Goal: Find contact information: Find contact information

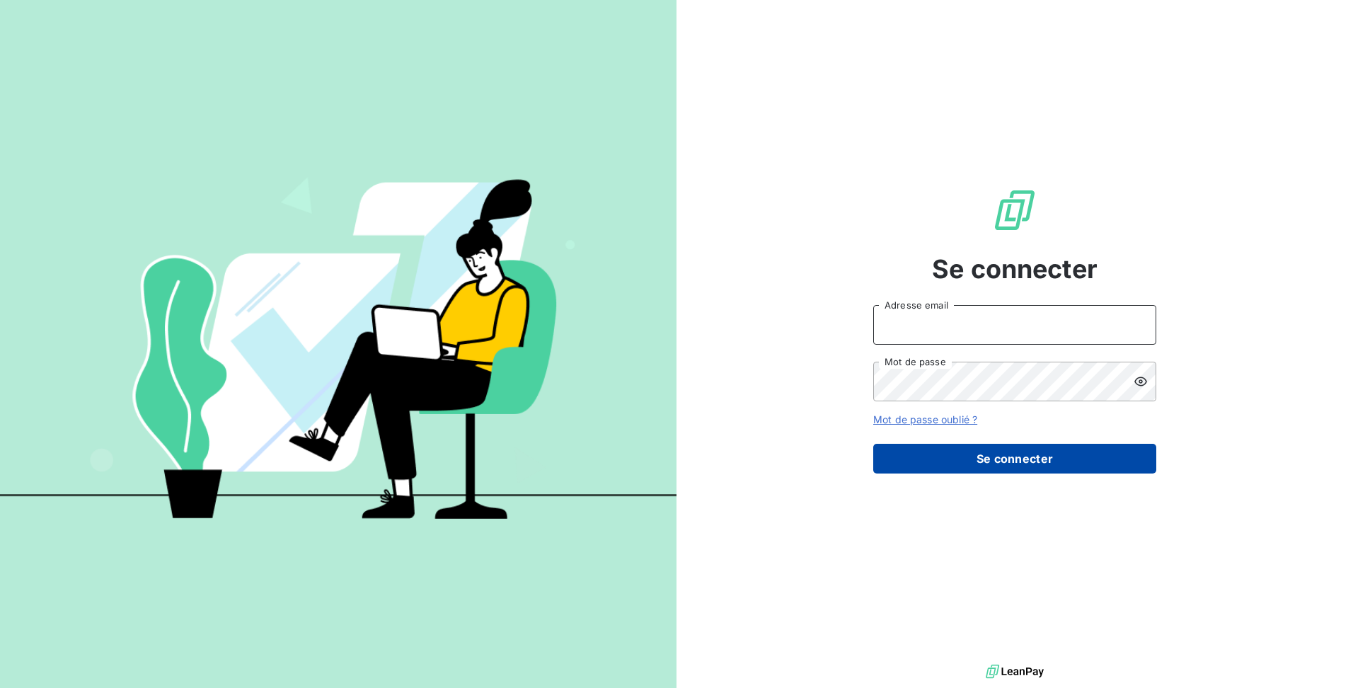
type input "[EMAIL_ADDRESS][DOMAIN_NAME]"
click at [969, 462] on button "Se connecter" at bounding box center [1014, 459] width 283 height 30
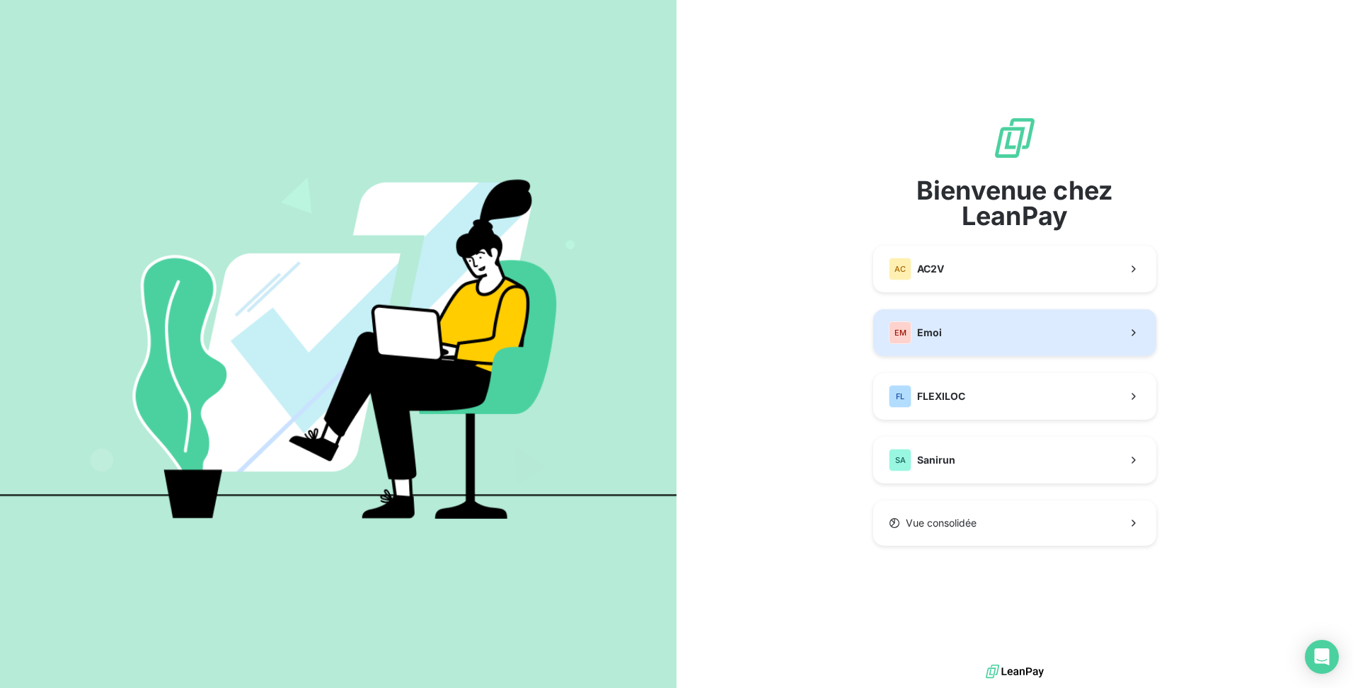
click at [978, 350] on button "EM Emoi" at bounding box center [1014, 332] width 283 height 47
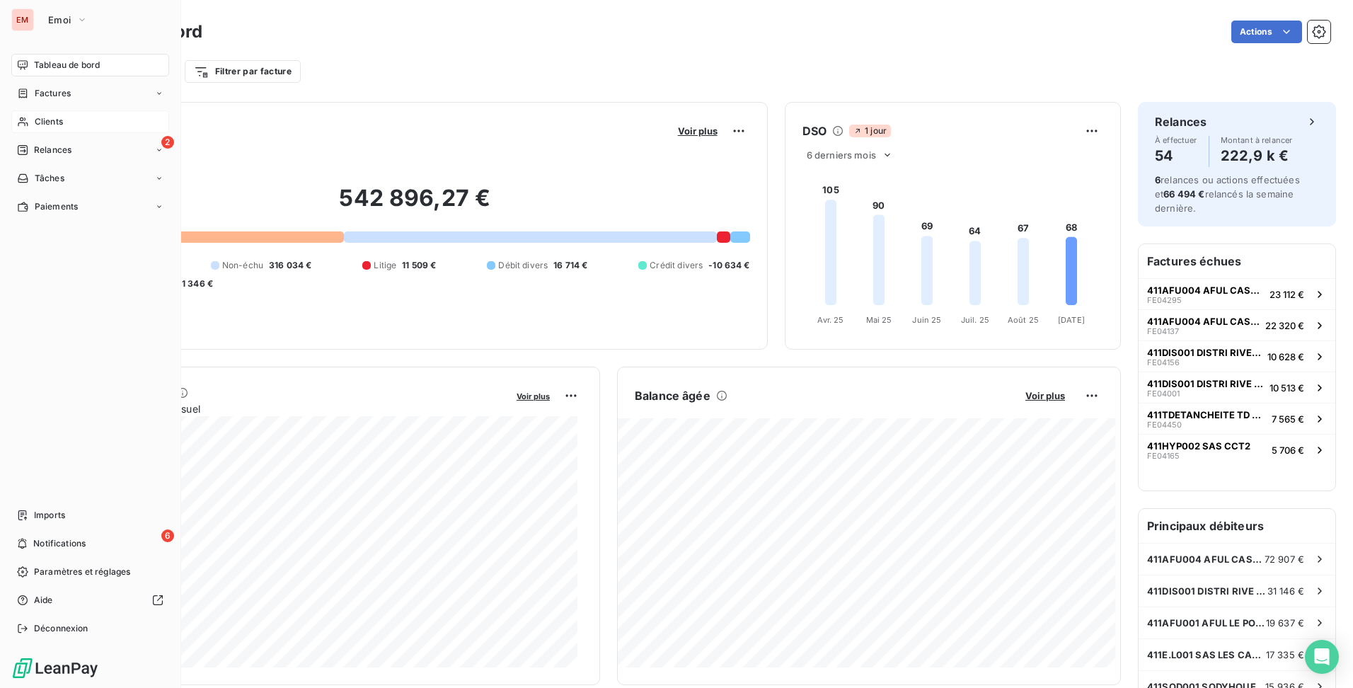
click at [43, 118] on span "Clients" at bounding box center [49, 121] width 28 height 13
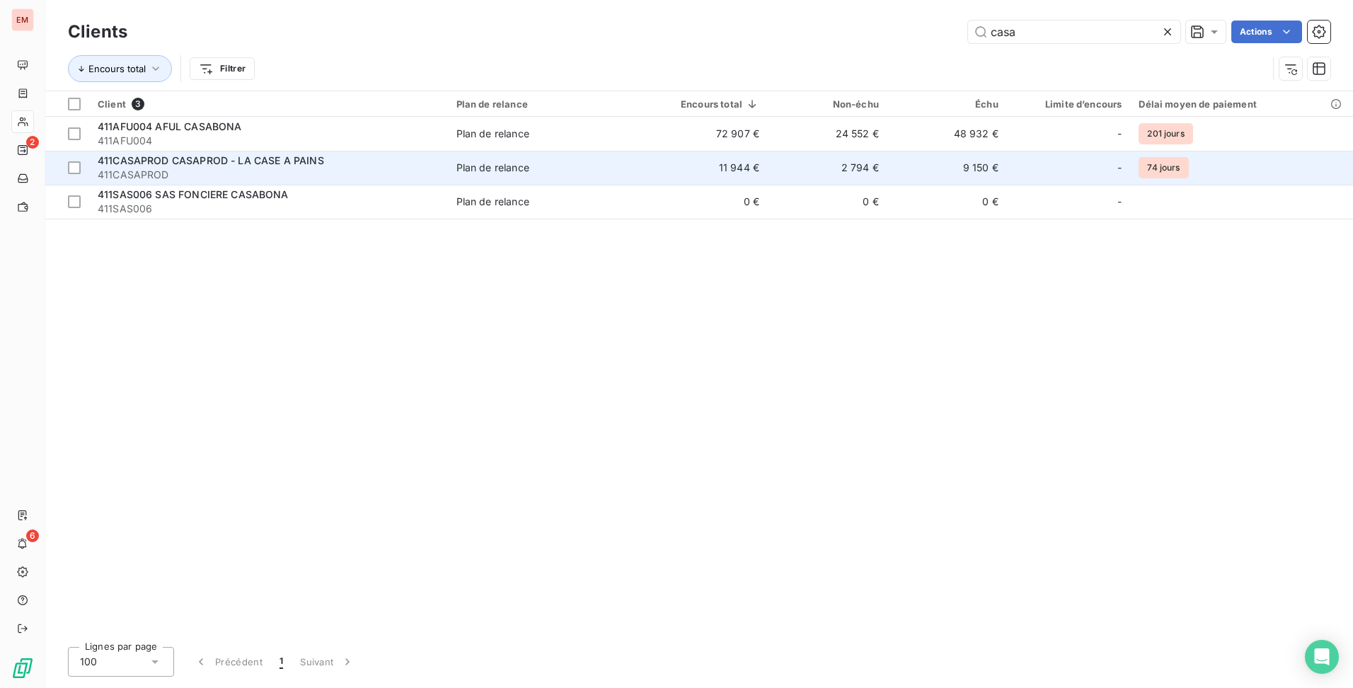
type input "casa"
click at [686, 176] on td "11 944 €" at bounding box center [705, 168] width 126 height 34
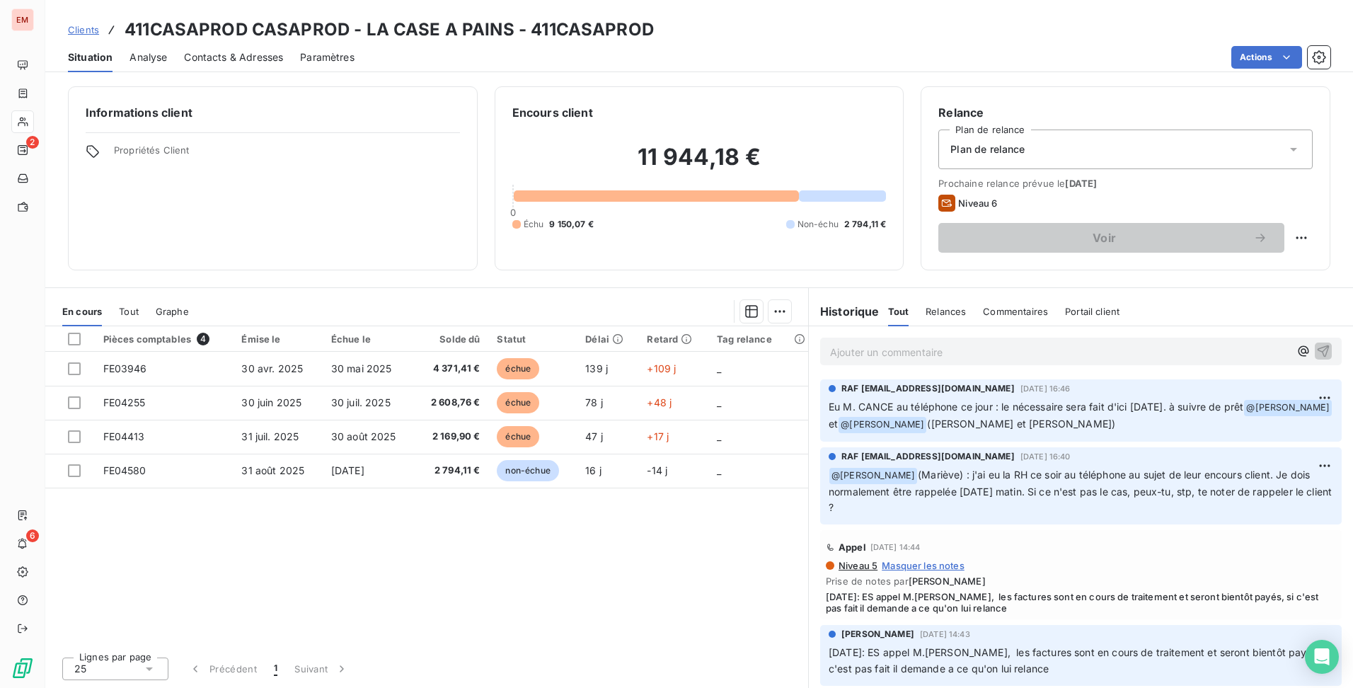
click at [269, 59] on span "Contacts & Adresses" at bounding box center [233, 57] width 99 height 14
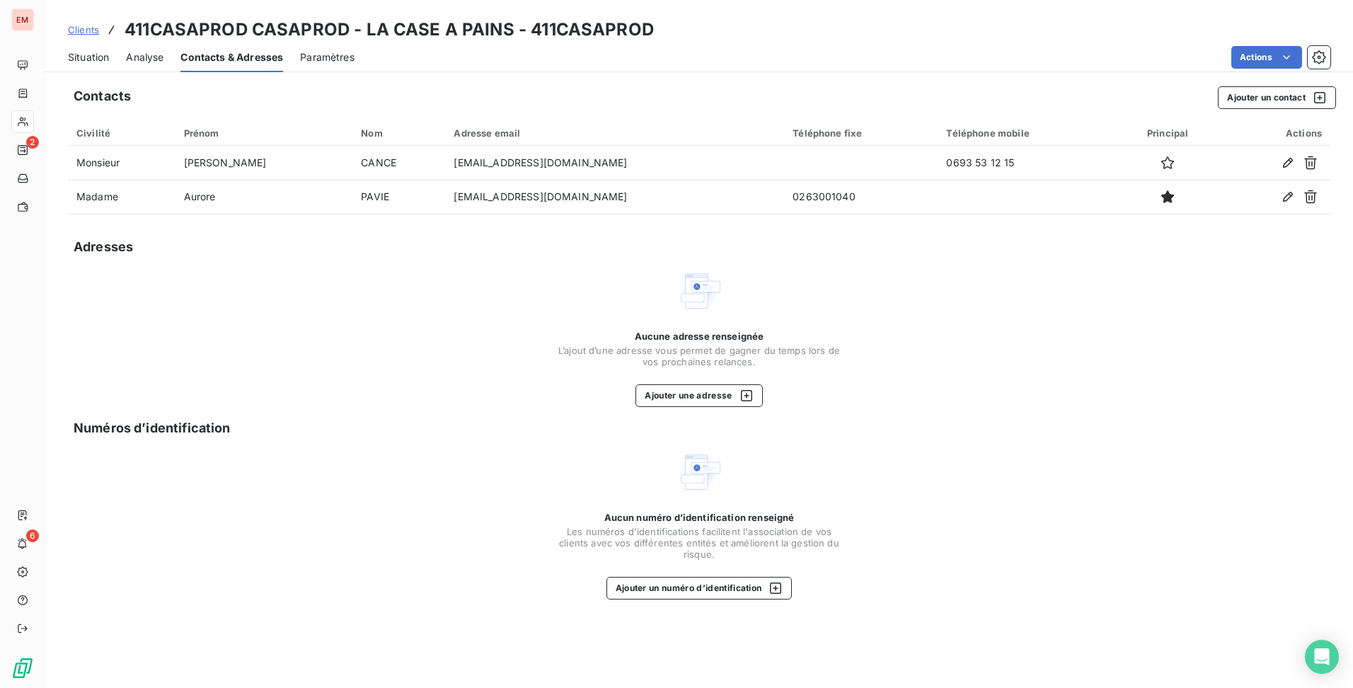
click at [89, 55] on span "Situation" at bounding box center [88, 57] width 41 height 14
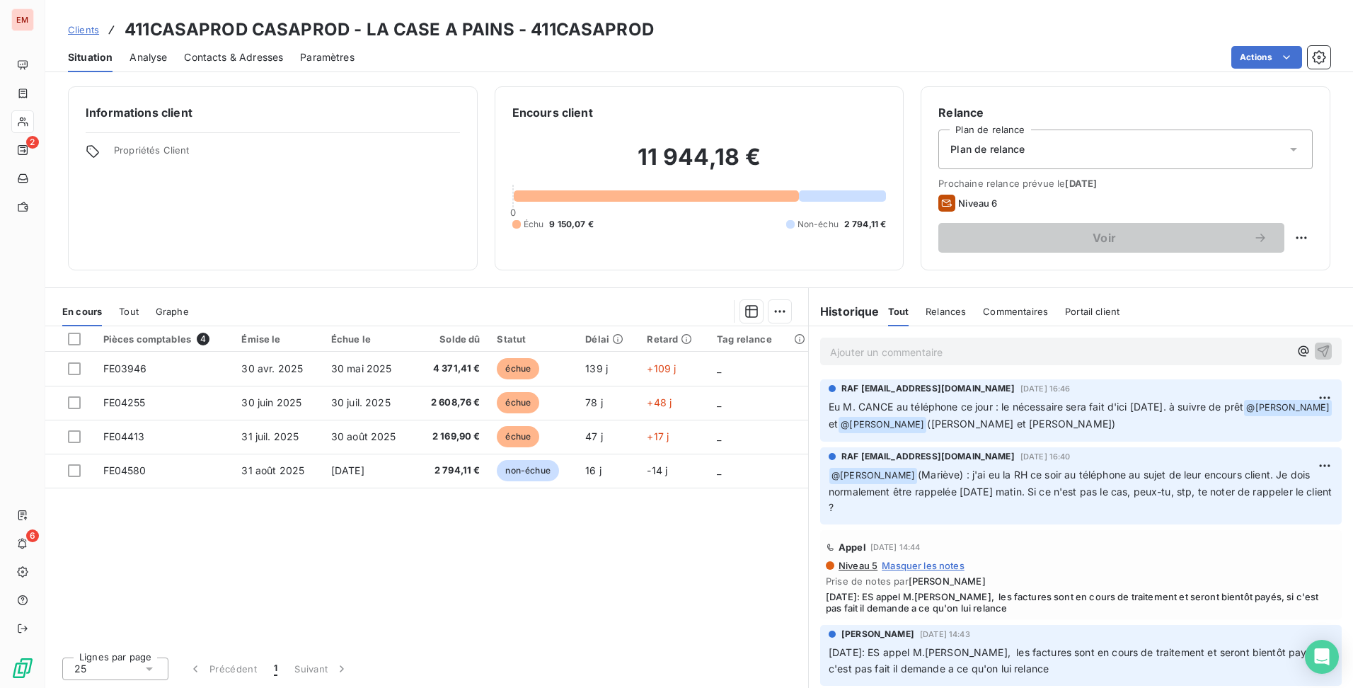
click at [206, 55] on span "Contacts & Adresses" at bounding box center [233, 57] width 99 height 14
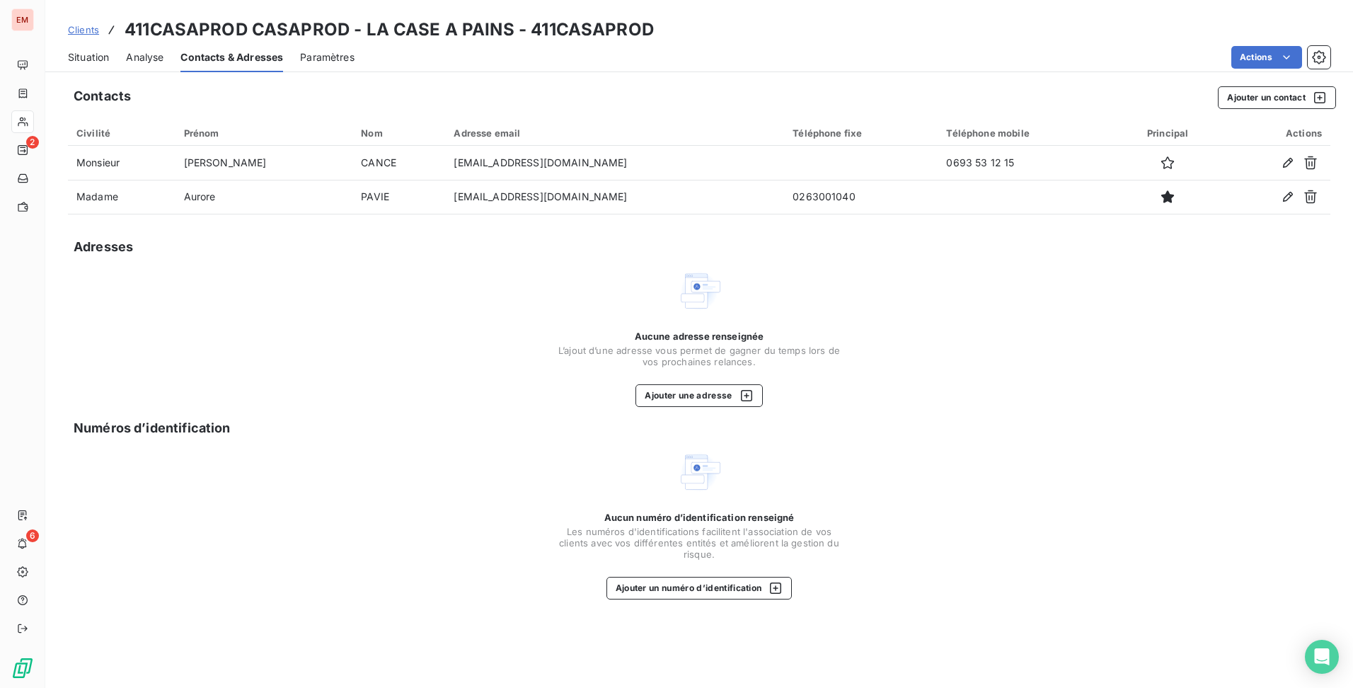
click at [80, 64] on span "Situation" at bounding box center [88, 57] width 41 height 14
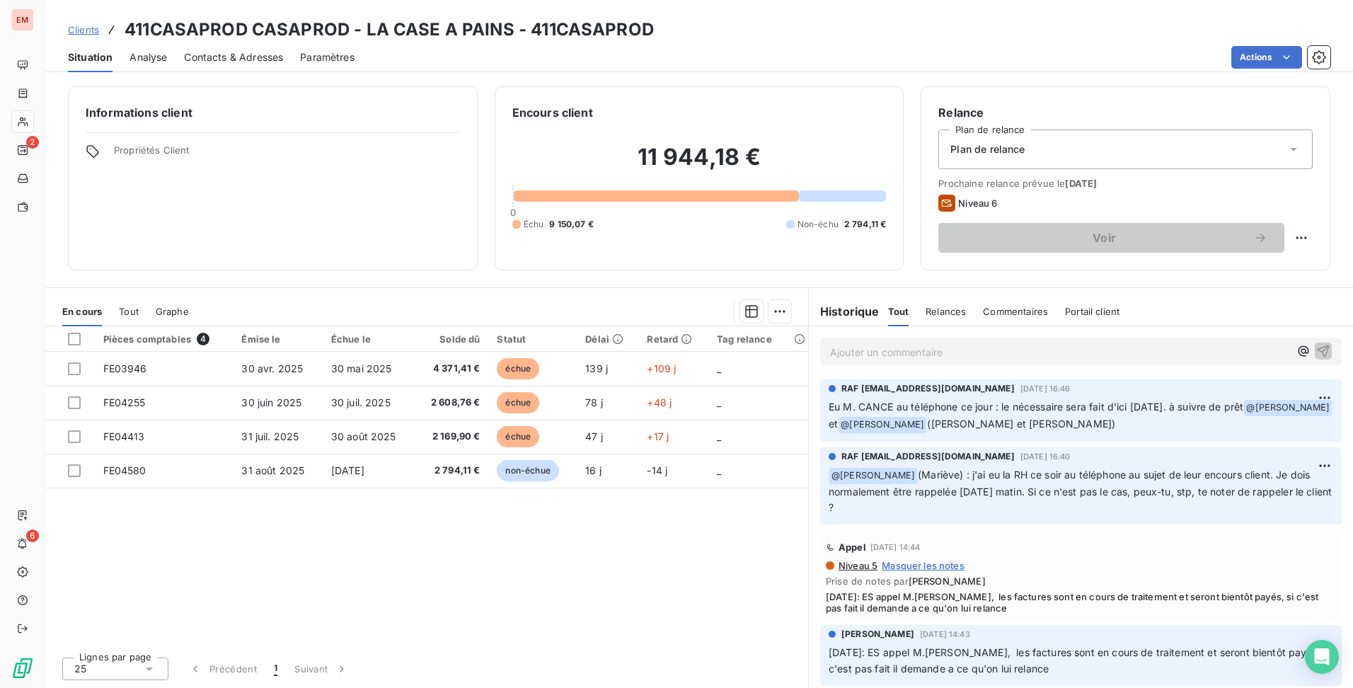
click at [885, 346] on p "Ajouter un commentaire ﻿" at bounding box center [1059, 352] width 459 height 18
click at [268, 57] on span "Contacts & Adresses" at bounding box center [233, 57] width 99 height 14
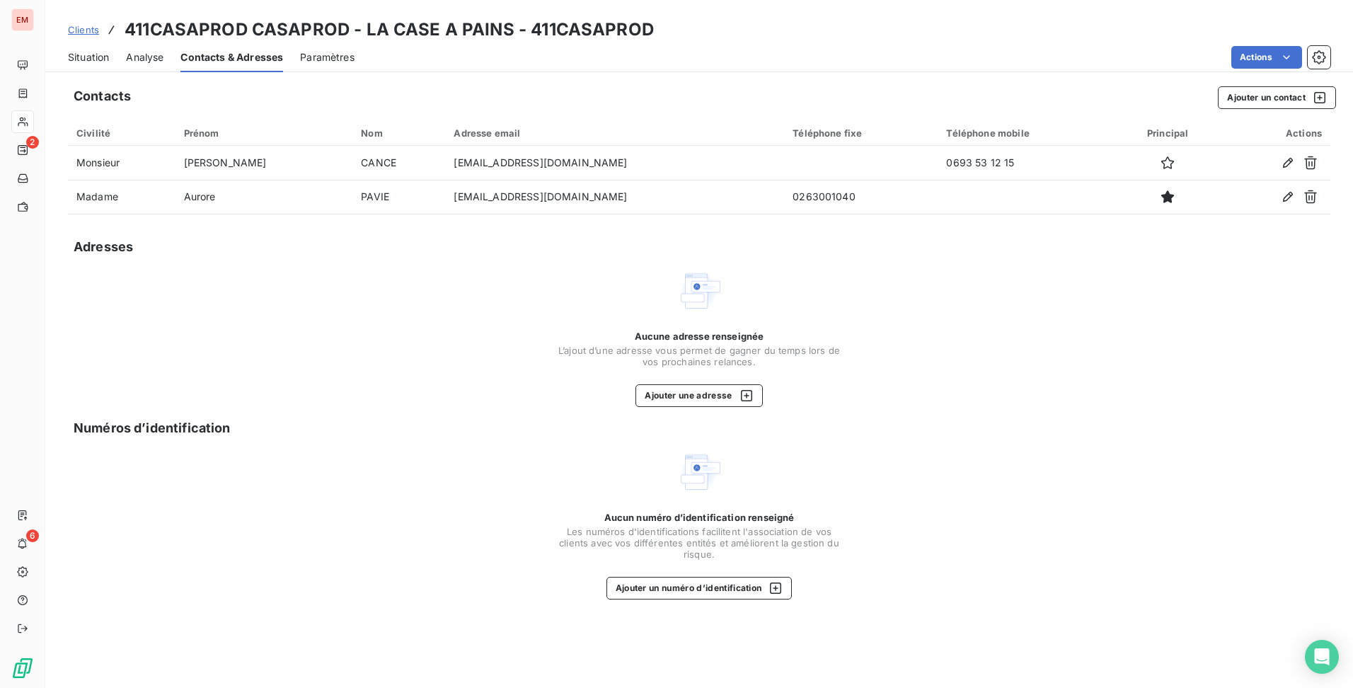
click at [92, 59] on span "Situation" at bounding box center [88, 57] width 41 height 14
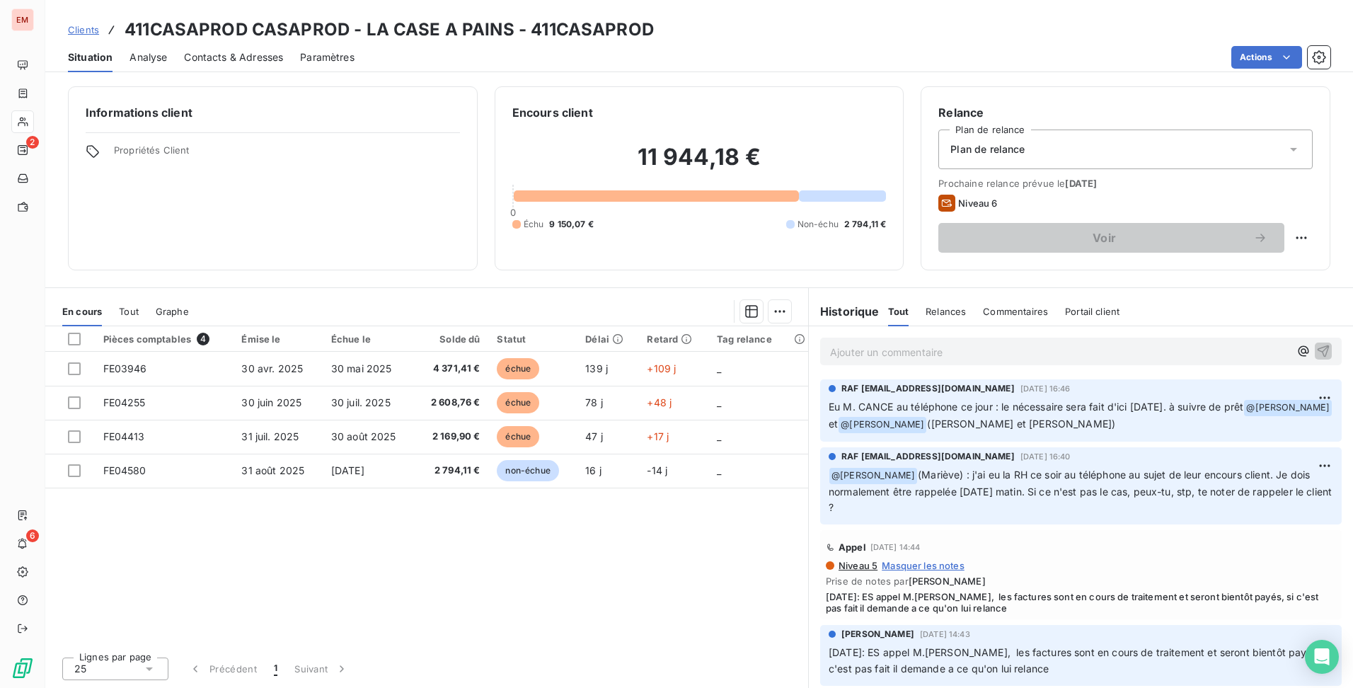
click at [989, 354] on p "Ajouter un commentaire ﻿" at bounding box center [1059, 352] width 459 height 18
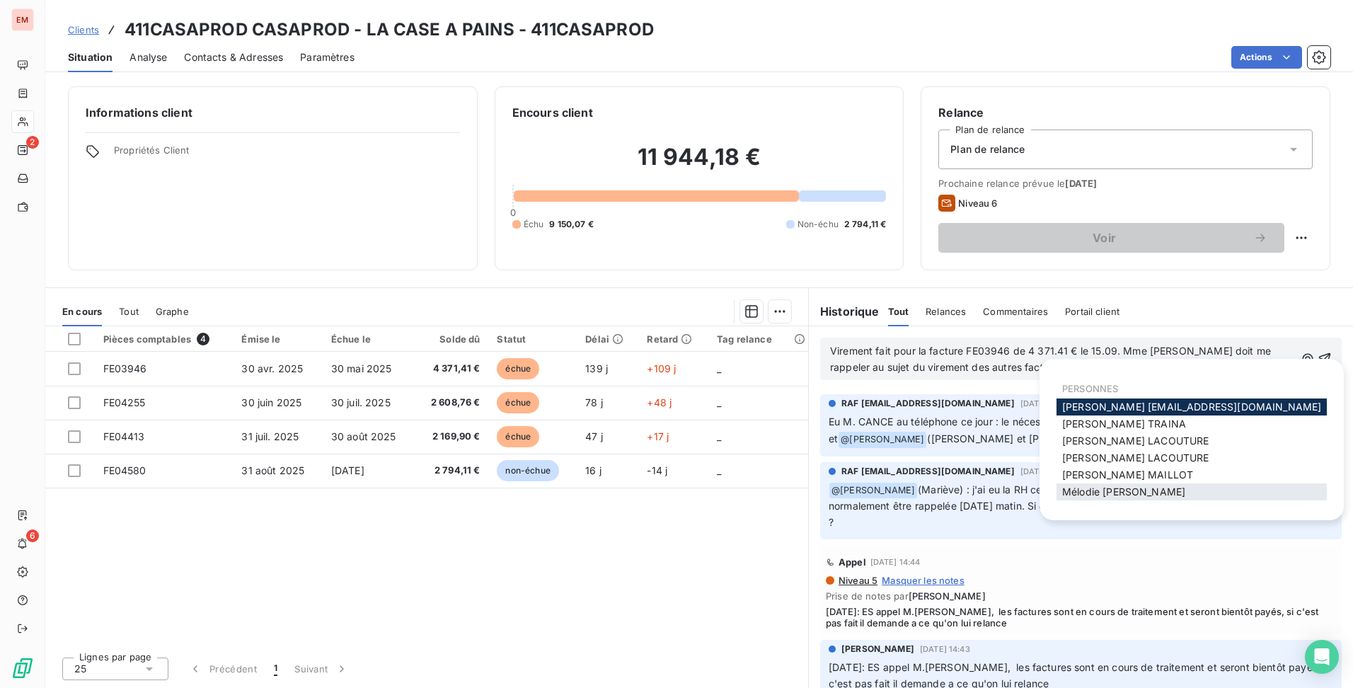
click at [1150, 486] on span "[PERSON_NAME]" at bounding box center [1123, 491] width 123 height 12
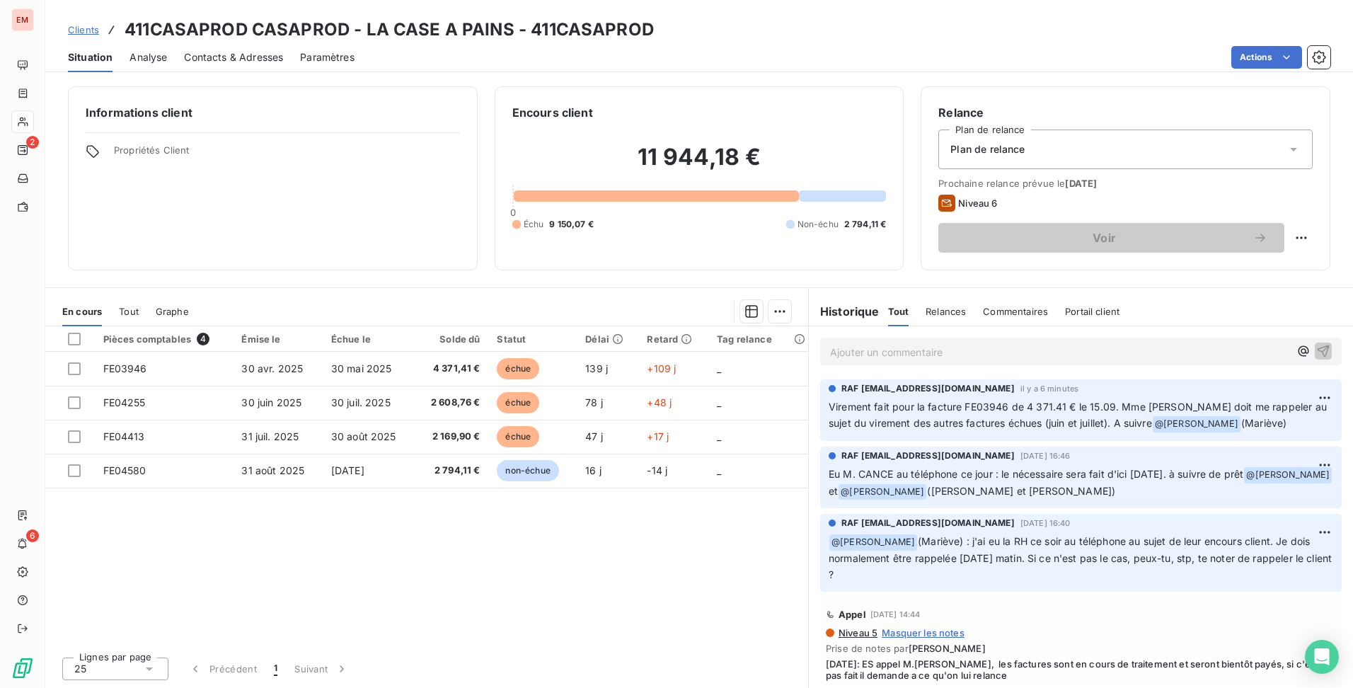
click at [224, 55] on span "Contacts & Adresses" at bounding box center [233, 57] width 99 height 14
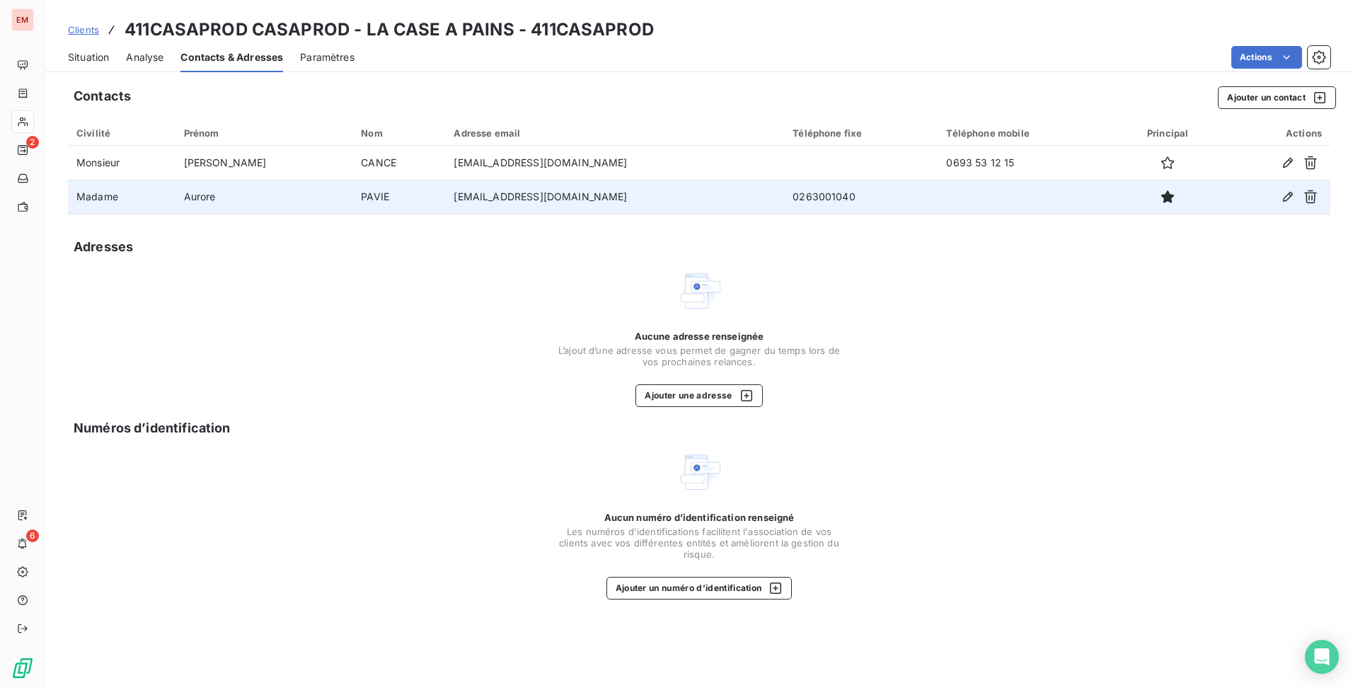
click at [517, 195] on td "[EMAIL_ADDRESS][DOMAIN_NAME]" at bounding box center [614, 197] width 339 height 34
copy td "[EMAIL_ADDRESS][DOMAIN_NAME]"
